Goal: Information Seeking & Learning: Check status

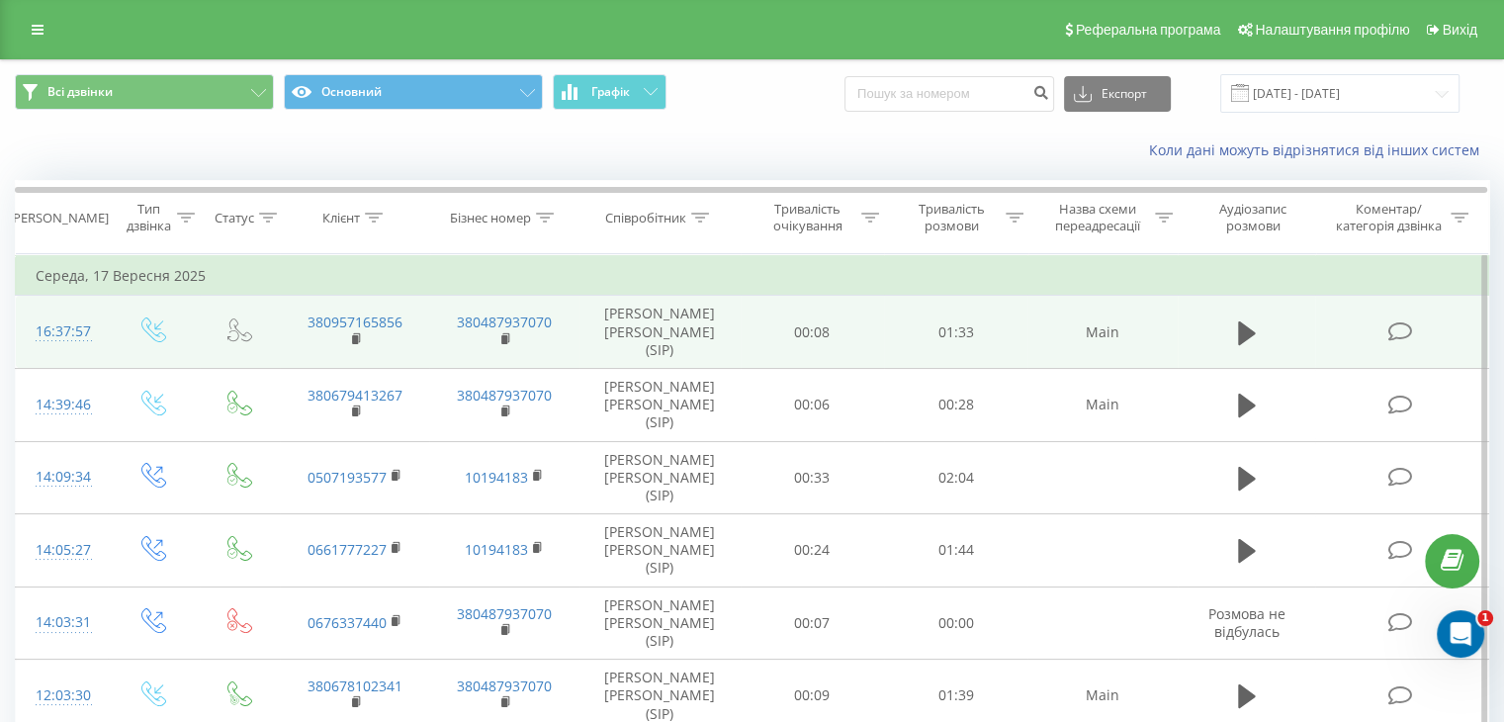
click at [115, 329] on td at bounding box center [154, 332] width 92 height 73
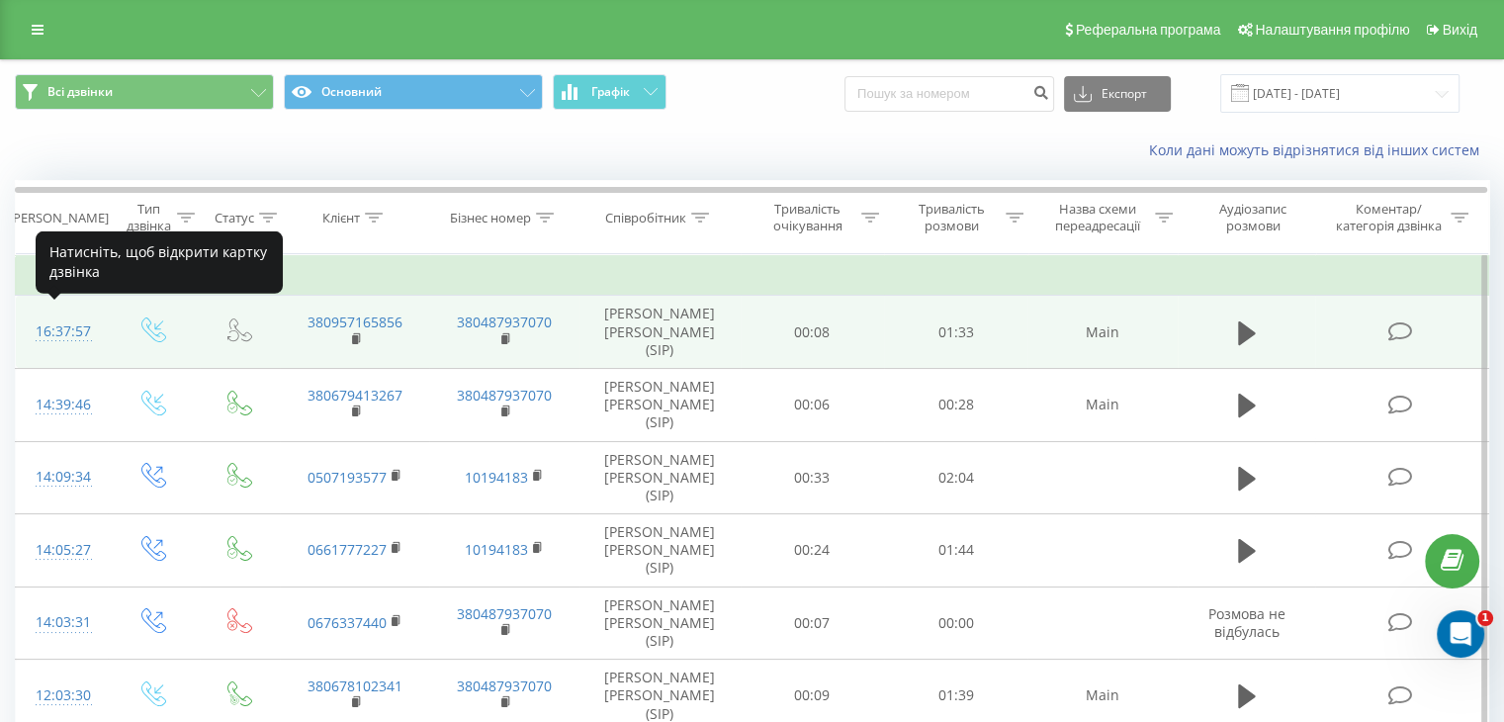
click at [50, 320] on div "16:37:57" at bounding box center [62, 332] width 52 height 39
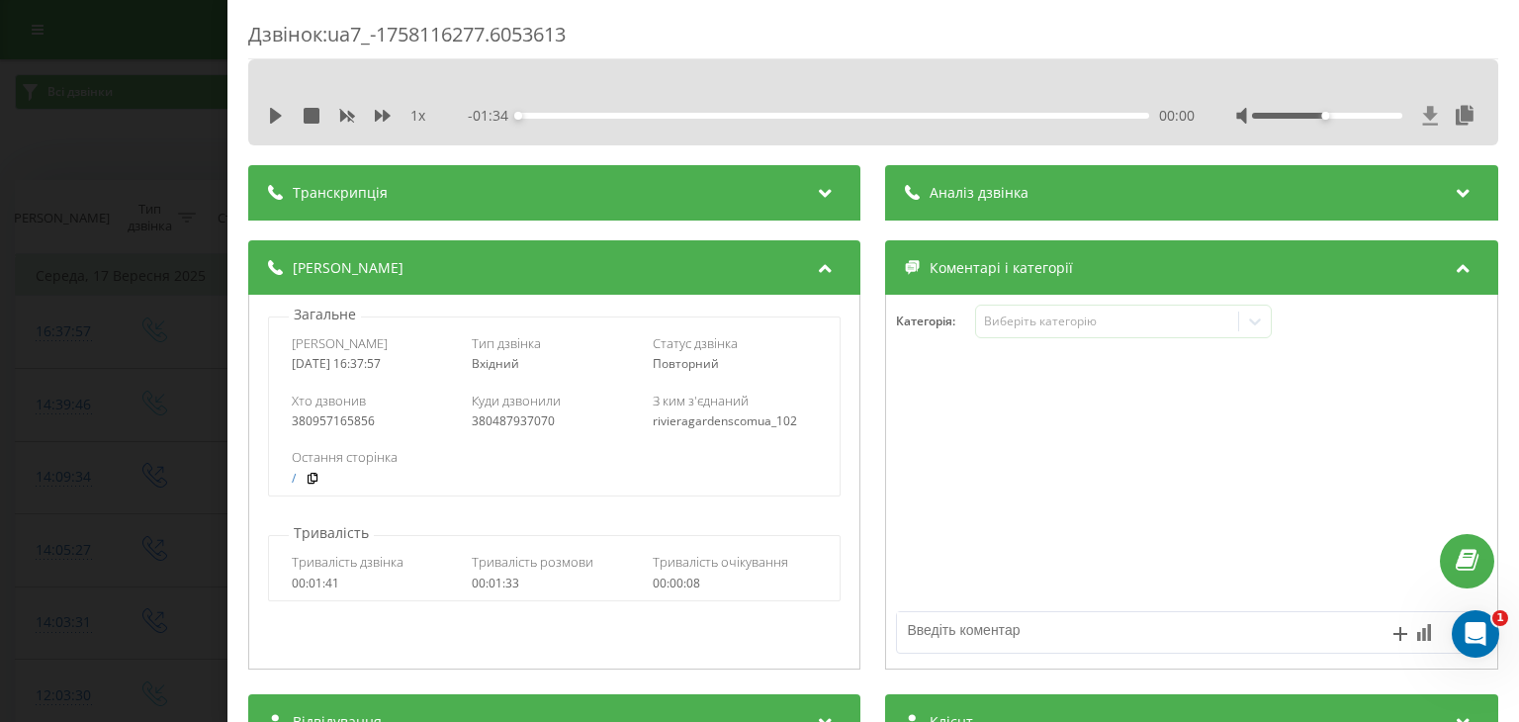
click at [1423, 114] on icon at bounding box center [1430, 115] width 15 height 19
click at [127, 158] on div "Дзвінок : ua7_-1758116277.6053613 1 x - 01:34 00:00 00:00 Транскрипція Для AI-а…" at bounding box center [759, 361] width 1519 height 722
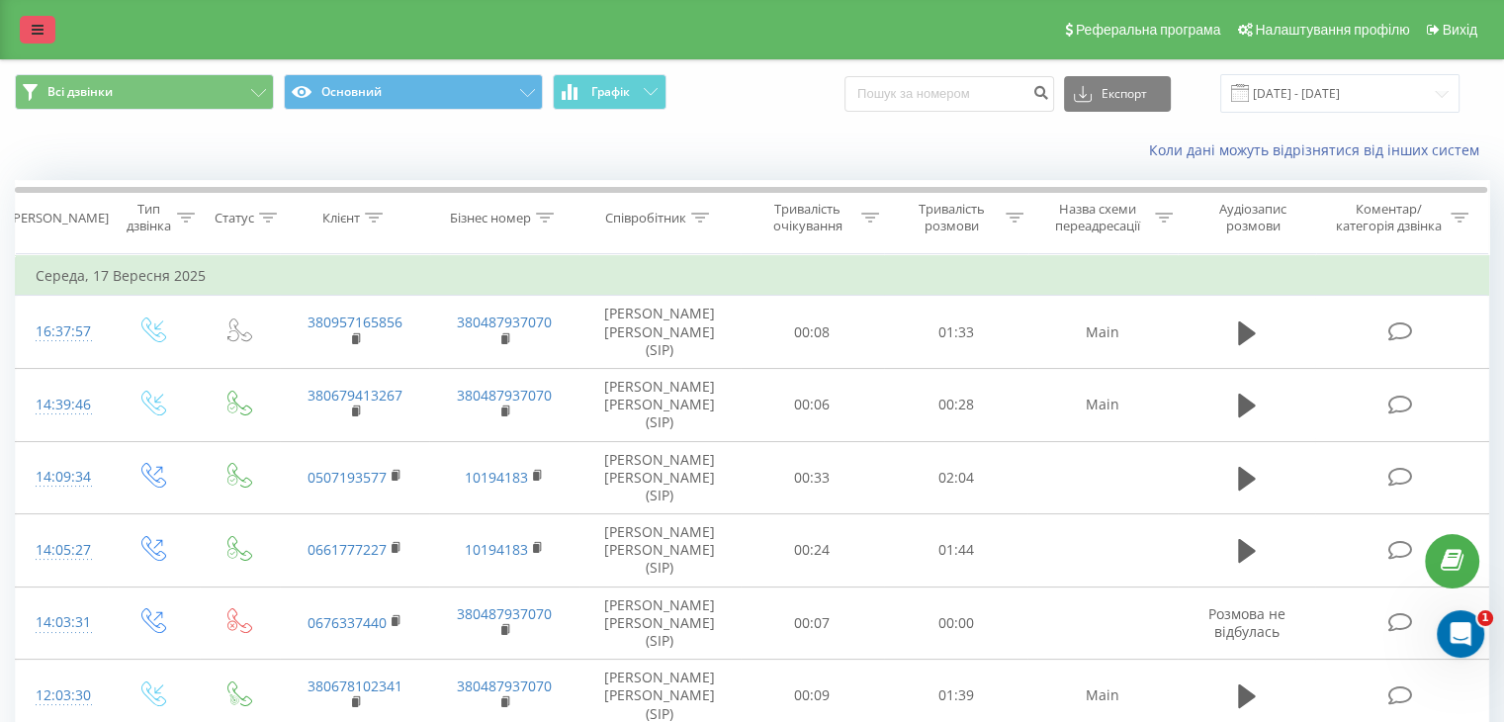
click at [39, 43] on link at bounding box center [38, 30] width 36 height 28
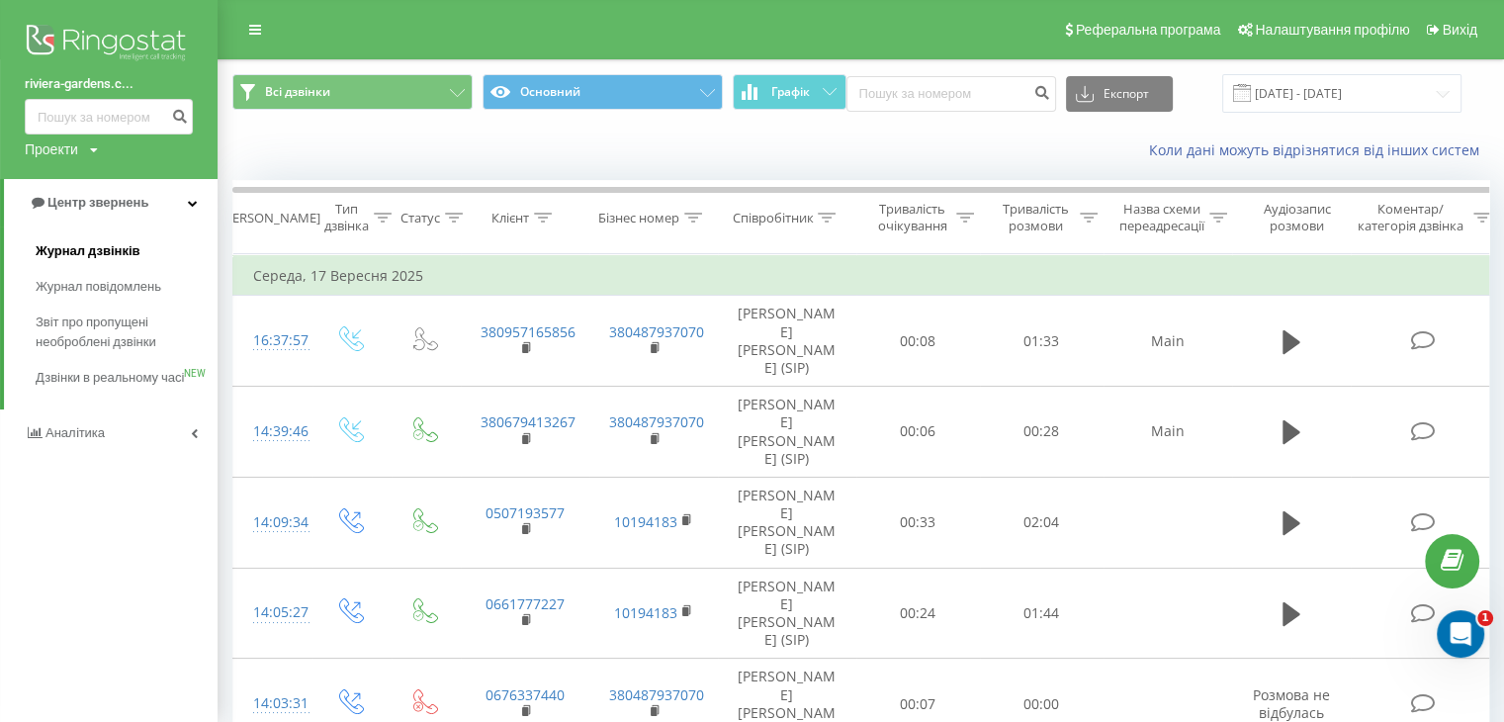
click at [117, 258] on span "Журнал дзвінків" at bounding box center [88, 251] width 105 height 20
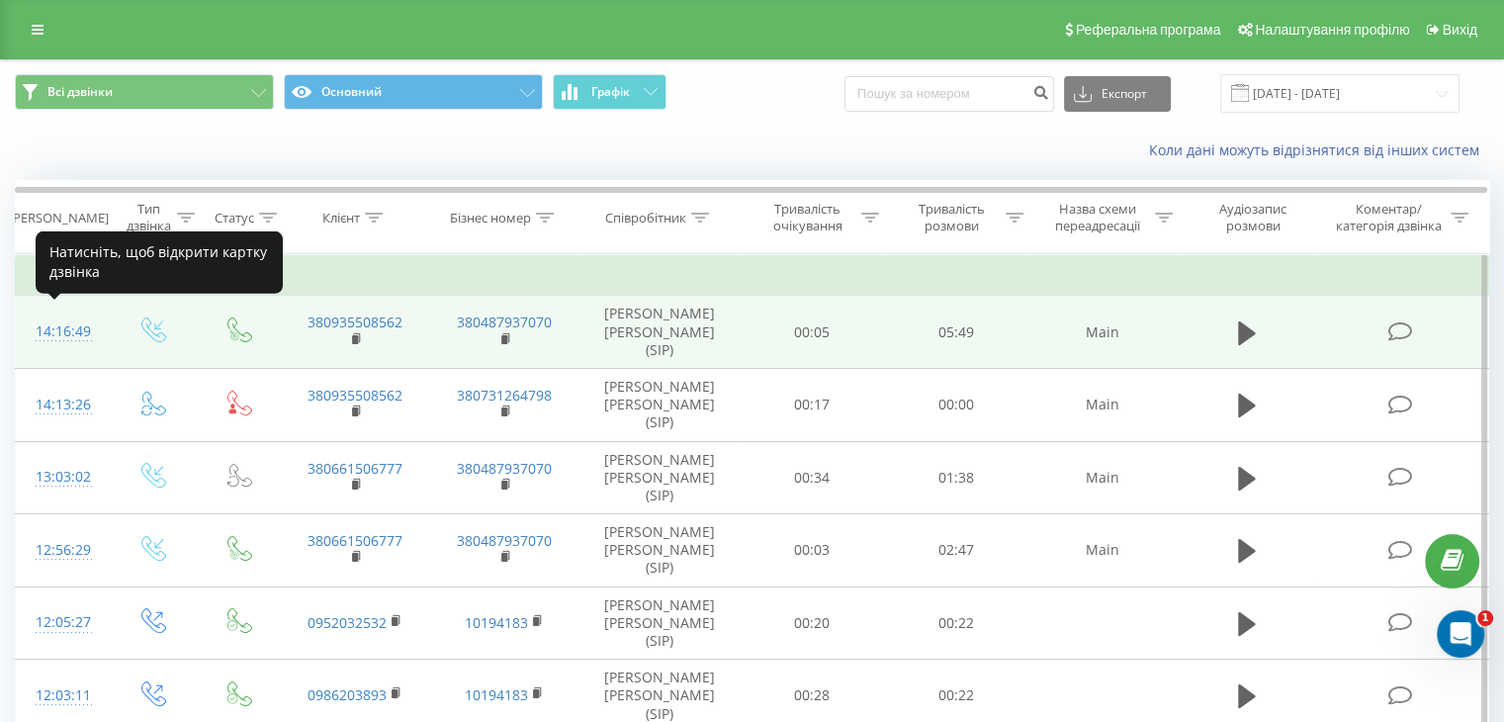
click at [53, 321] on div "14:16:49" at bounding box center [62, 332] width 52 height 39
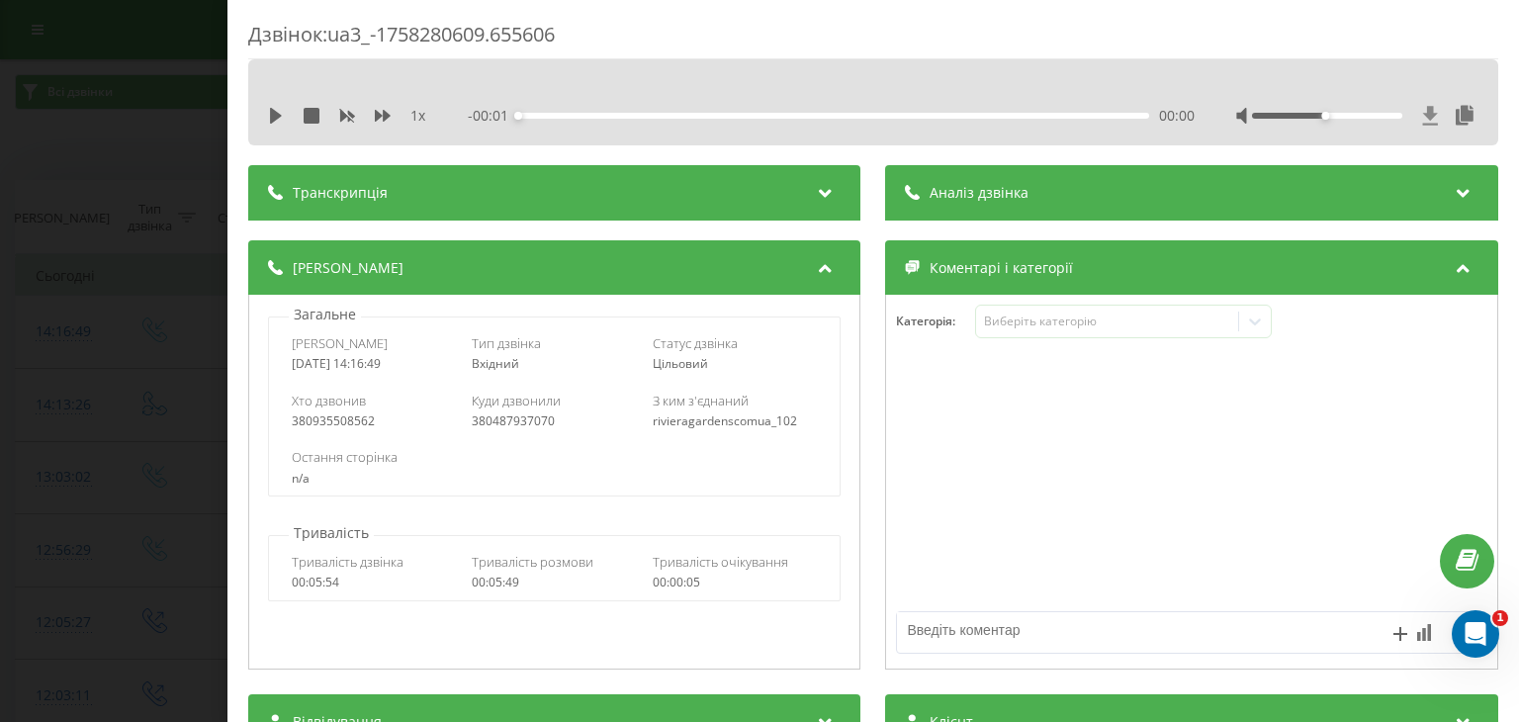
click at [1423, 115] on icon at bounding box center [1430, 115] width 15 height 19
click at [730, 72] on div "1 x - 05:49 00:00 00:00" at bounding box center [873, 102] width 1250 height 86
click at [71, 60] on div "Дзвінок : ua3_-1758280609.655606 1 x - 05:49 00:00 00:00 Транскрипція Для AI-ан…" at bounding box center [759, 361] width 1519 height 722
